Goal: Transaction & Acquisition: Purchase product/service

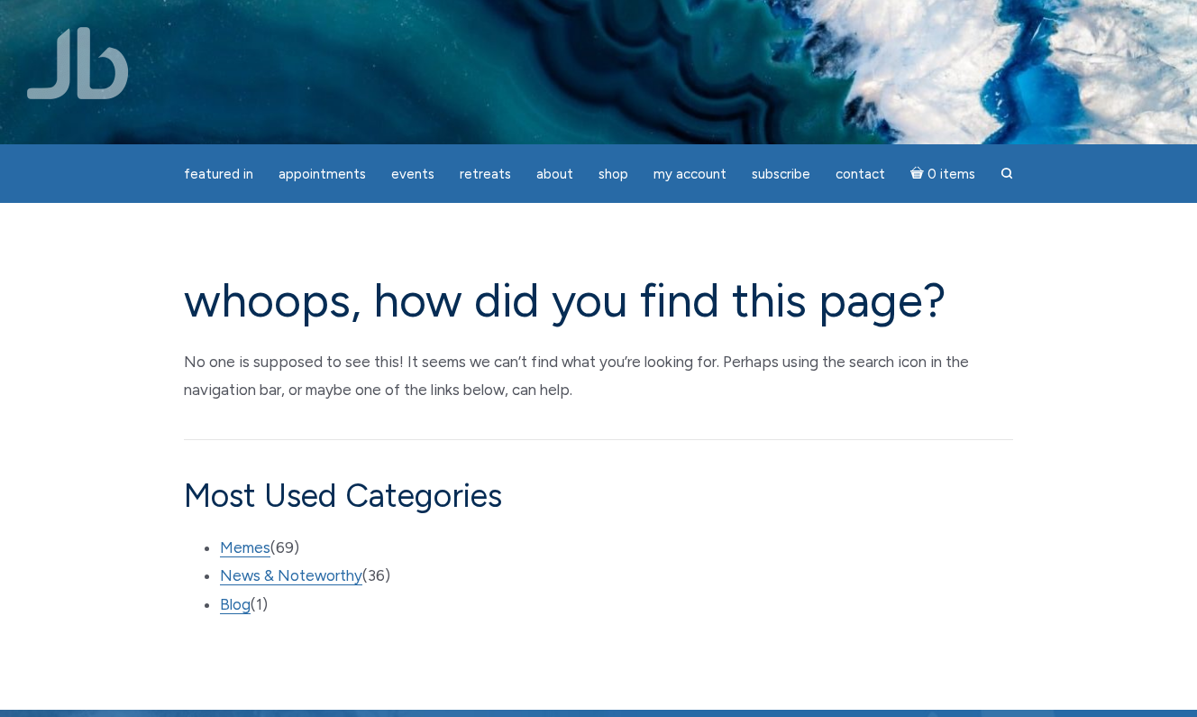
click at [105, 82] on img at bounding box center [78, 63] width 102 height 72
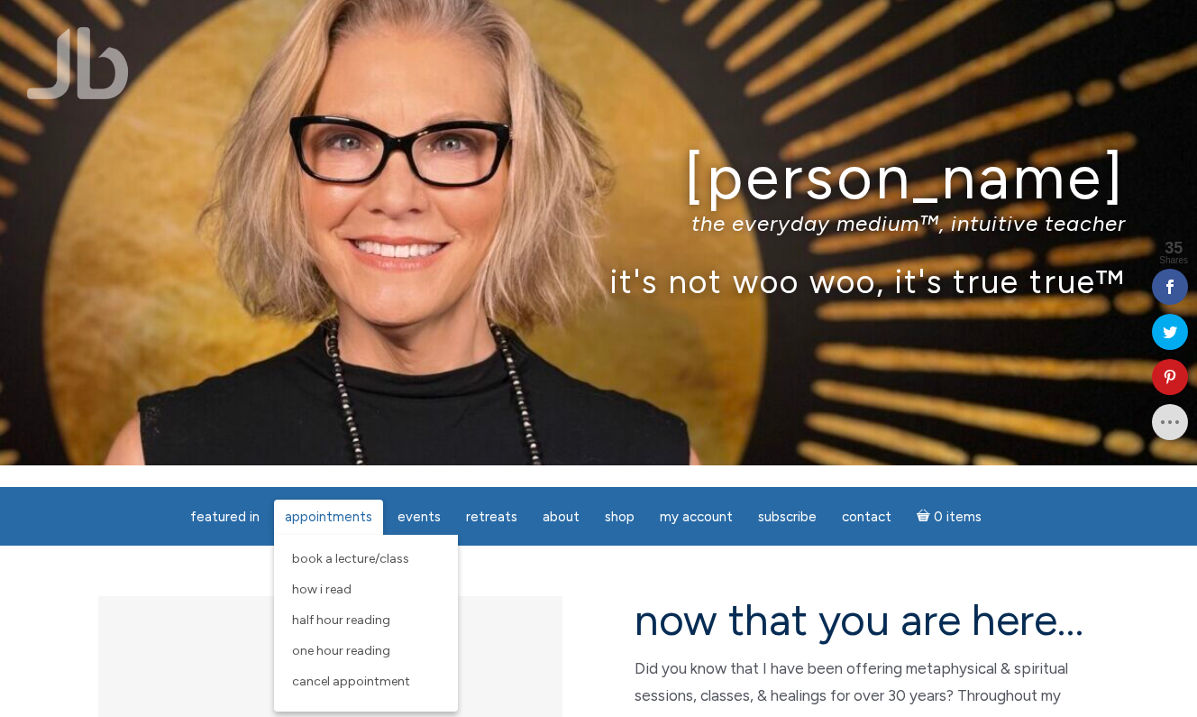
scroll to position [23, 0]
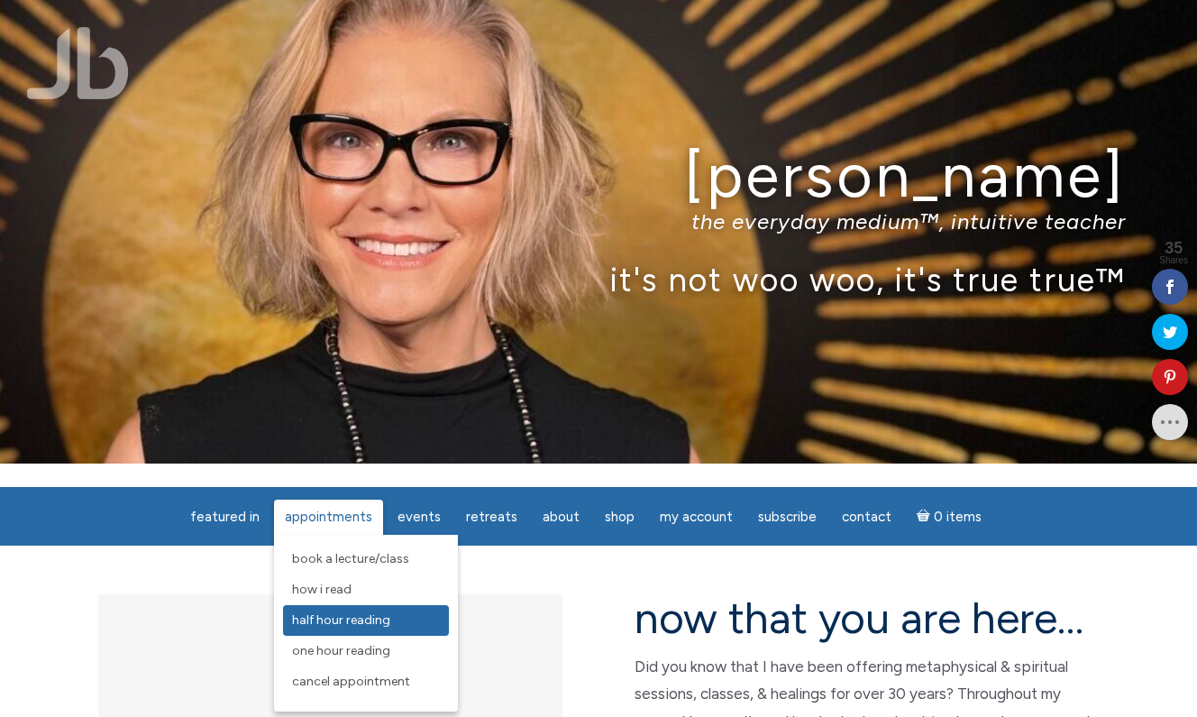
click at [364, 619] on span "Half Hour Reading" at bounding box center [341, 619] width 98 height 15
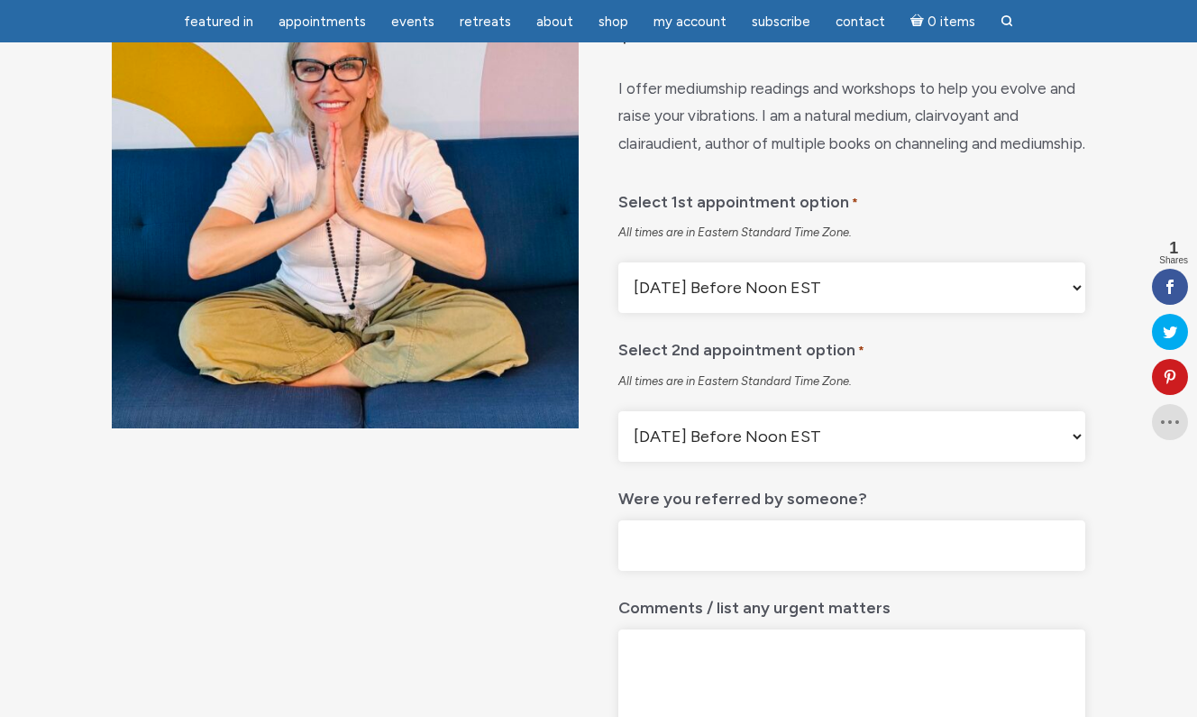
scroll to position [215, 0]
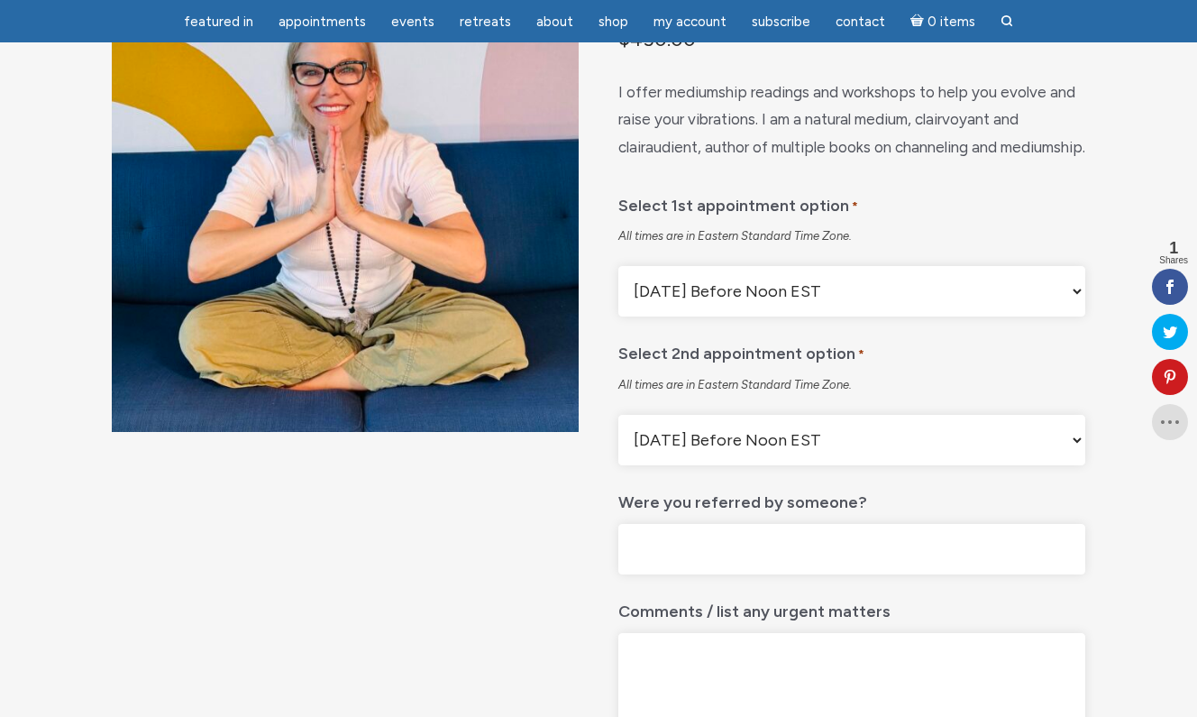
click at [804, 316] on select "[DATE] Before Noon EST [DATE] After Noon EST First Available Appointment" at bounding box center [851, 291] width 467 height 50
select select "First Available Appointment"
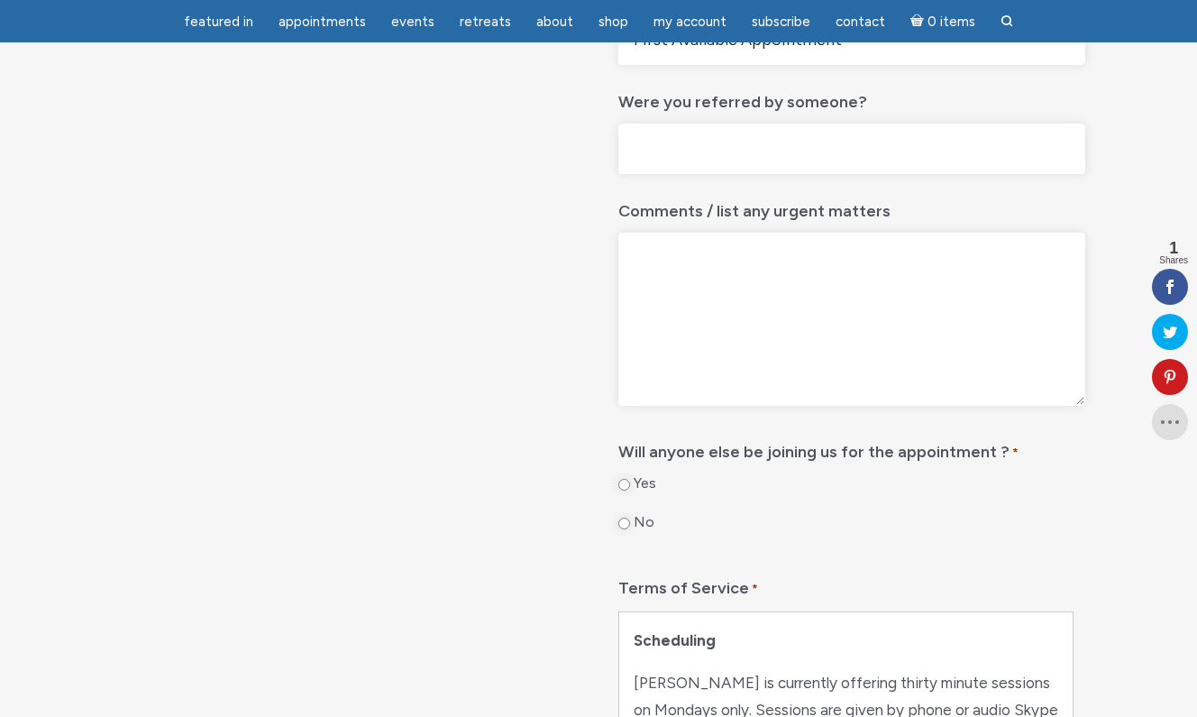
scroll to position [617, 0]
click at [625, 528] on input "No" at bounding box center [624, 523] width 12 height 12
radio input "true"
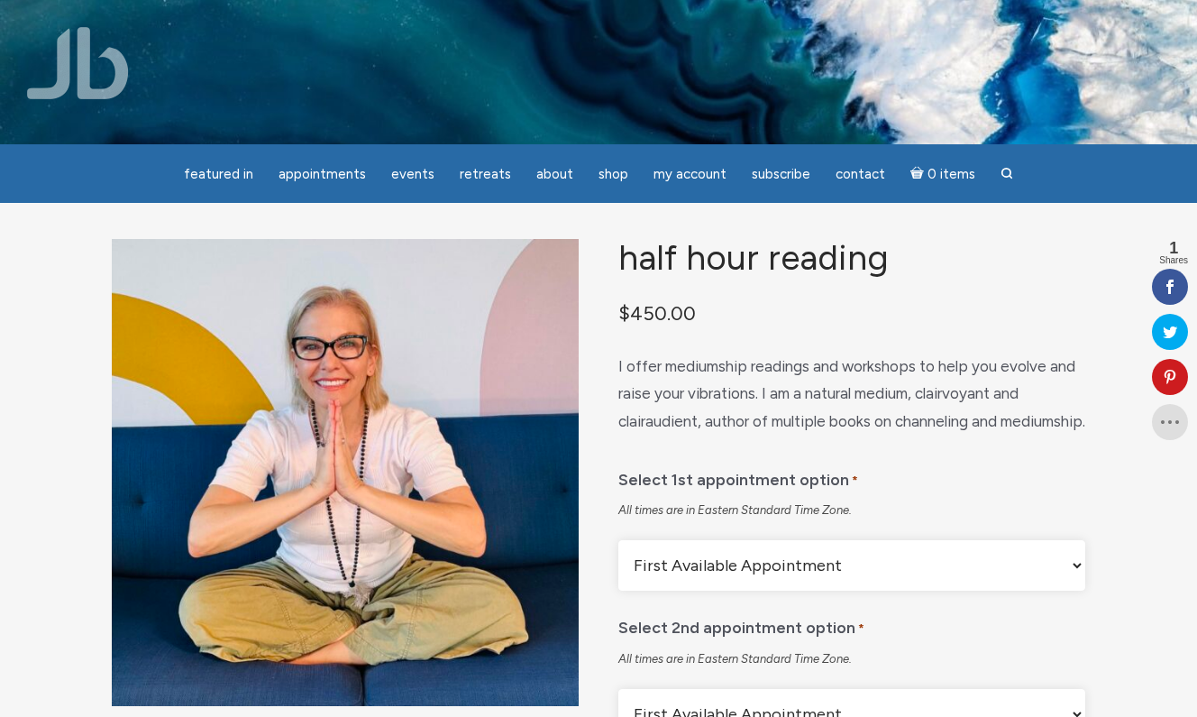
scroll to position [0, 0]
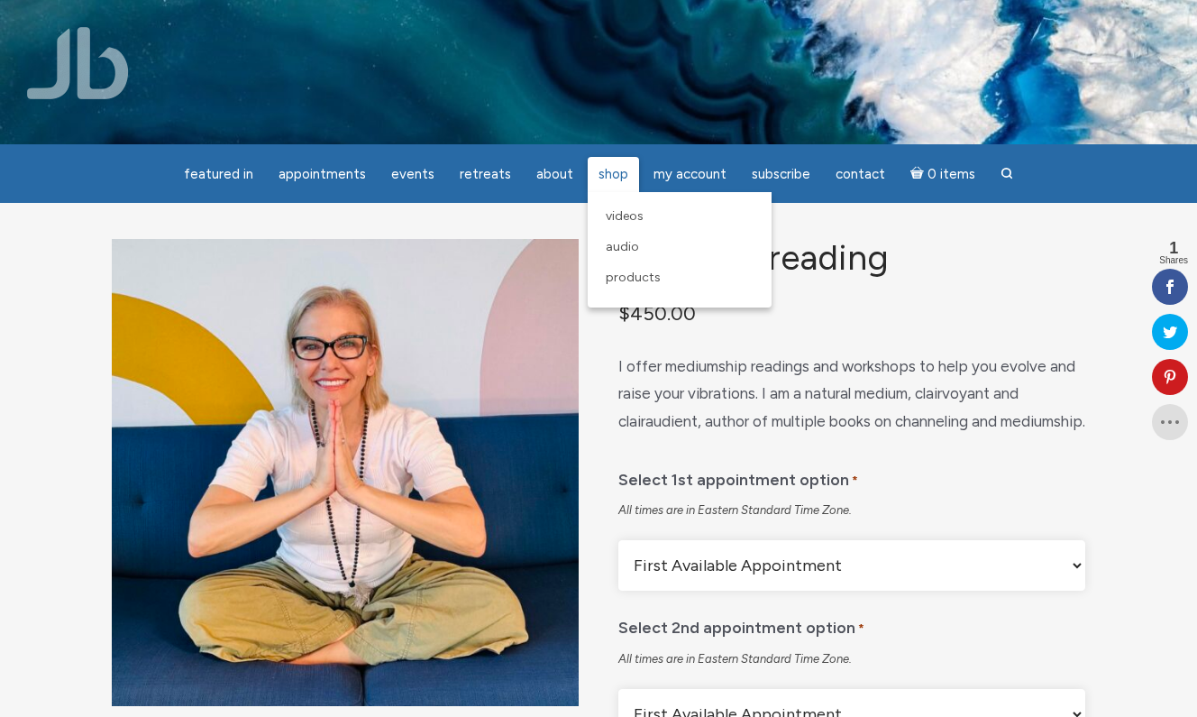
click at [604, 176] on span "Shop" at bounding box center [614, 174] width 30 height 16
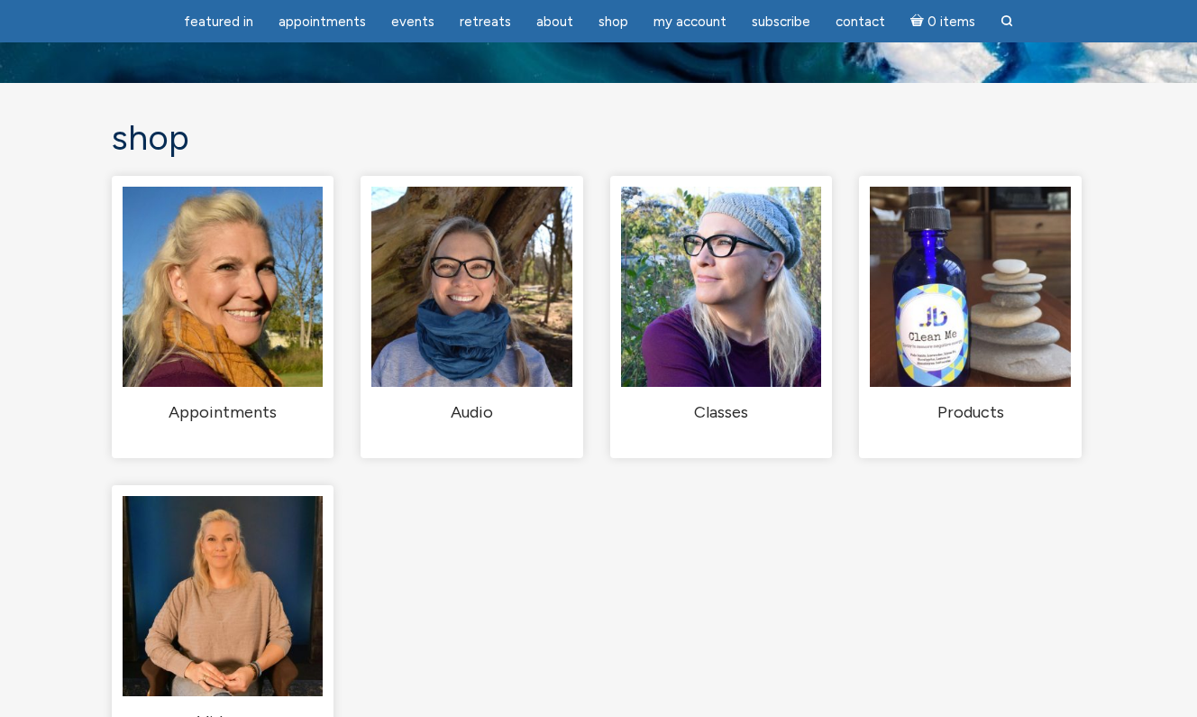
scroll to position [62, 0]
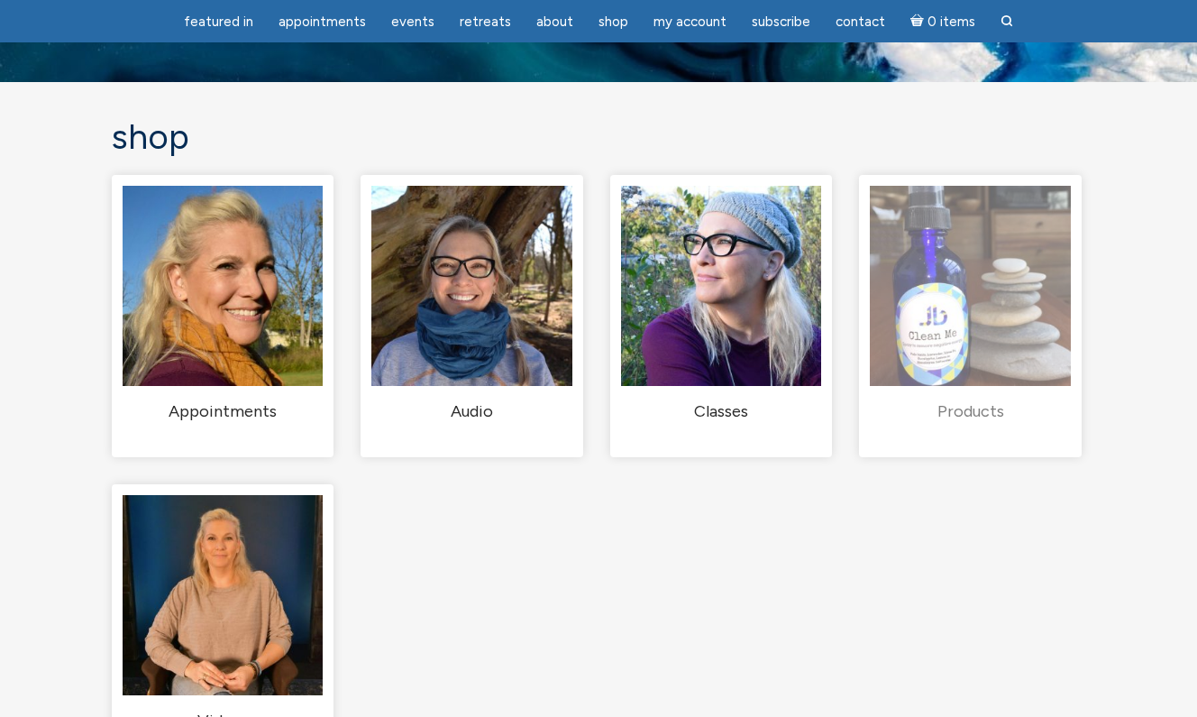
click at [980, 380] on img "Visit product category Products" at bounding box center [970, 286] width 200 height 200
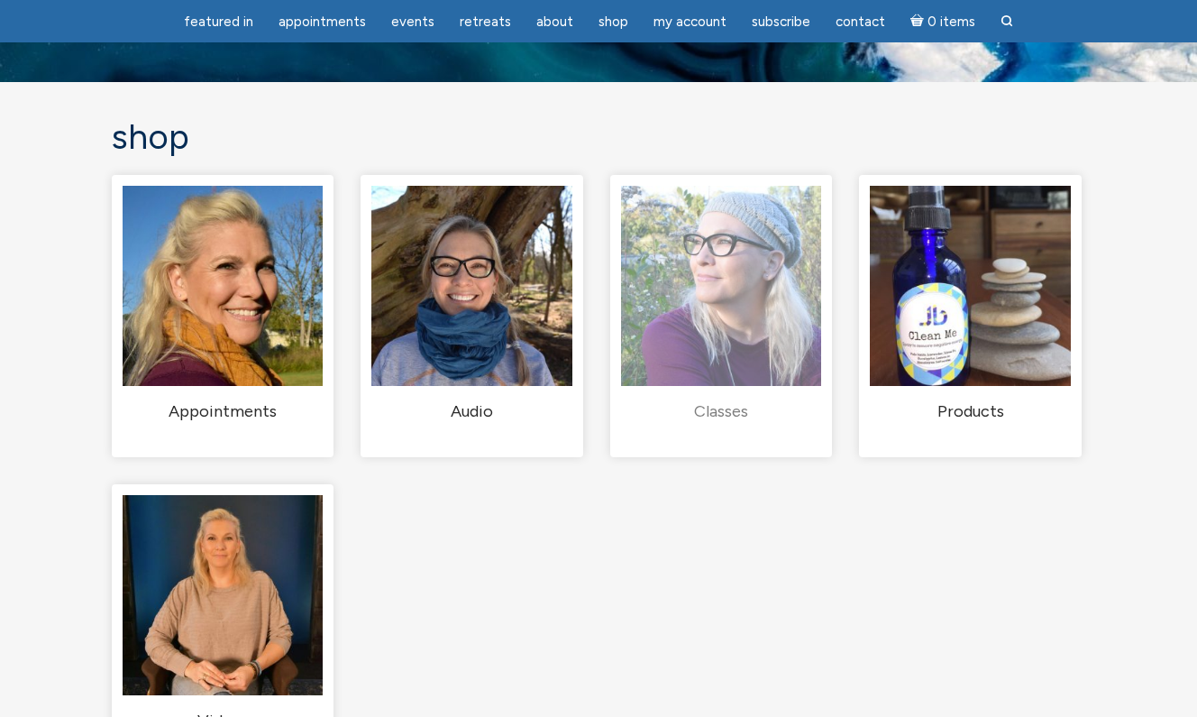
click at [731, 304] on img "Visit product category Classes" at bounding box center [721, 286] width 200 height 200
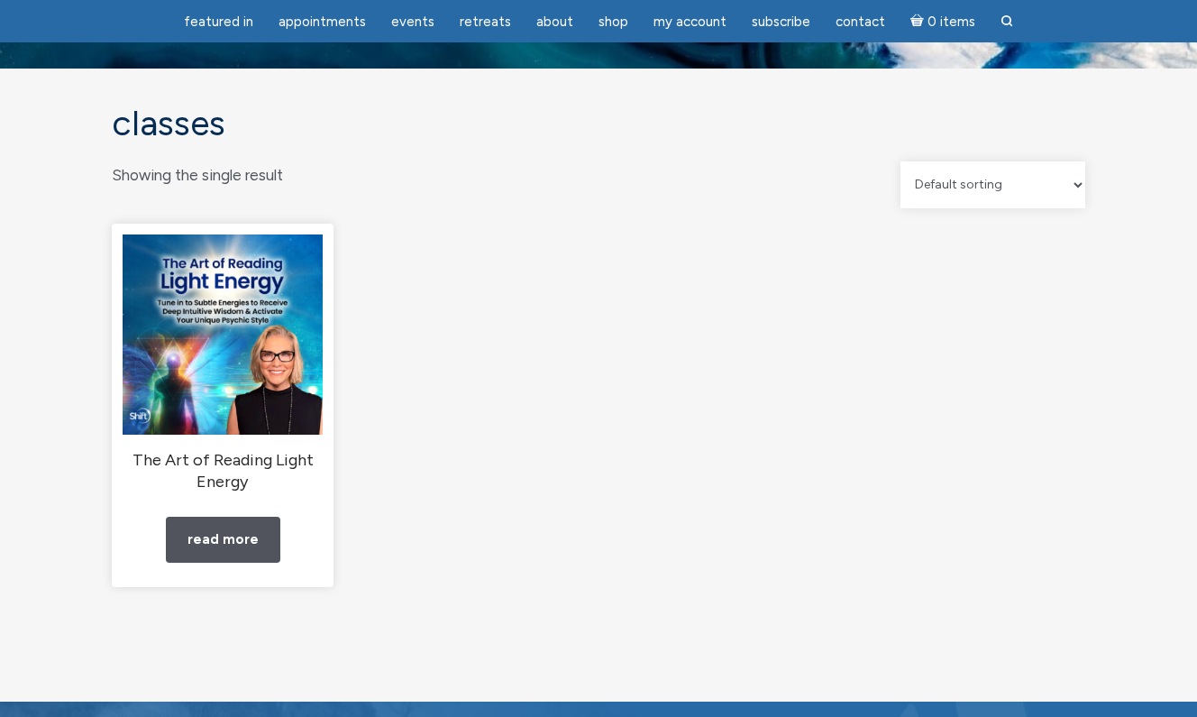
scroll to position [66, 0]
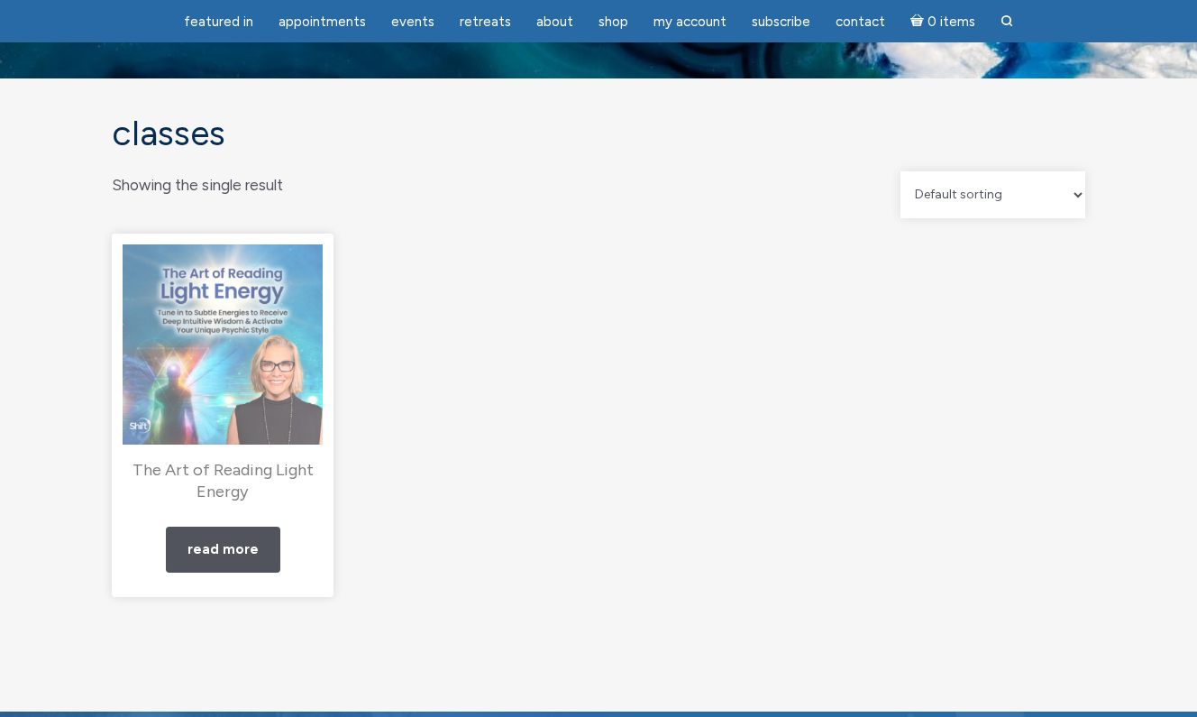
click at [226, 363] on img "main" at bounding box center [223, 344] width 200 height 200
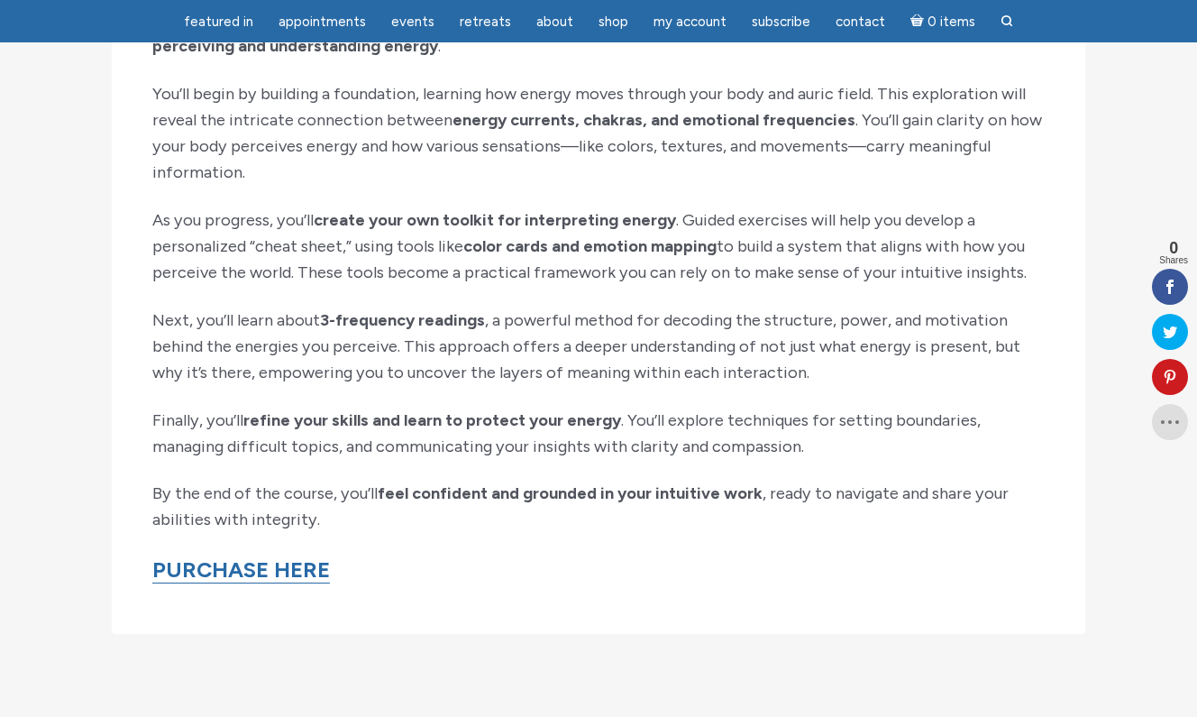
scroll to position [2004, 0]
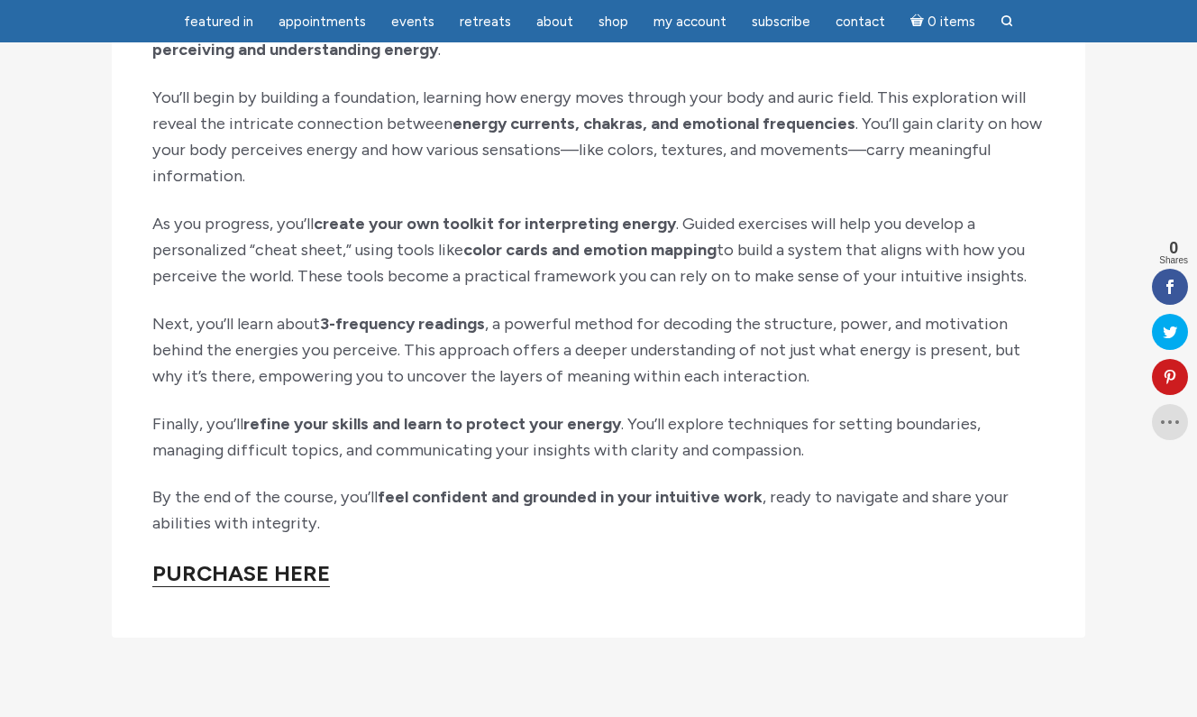
click at [252, 560] on link "PURCHASE HERE" at bounding box center [241, 573] width 178 height 27
